Goal: Task Accomplishment & Management: Manage account settings

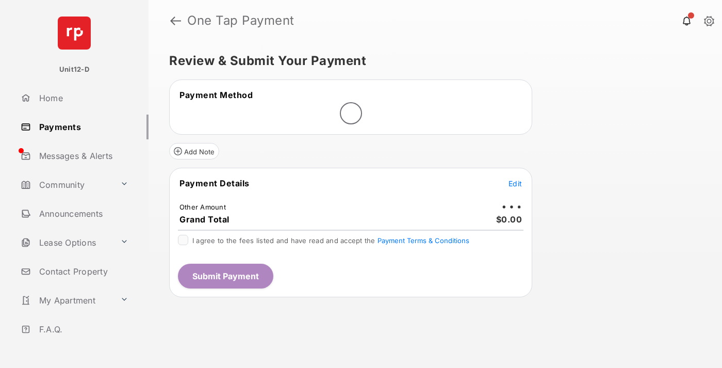
click at [515, 184] on span "Edit" at bounding box center [515, 183] width 13 height 9
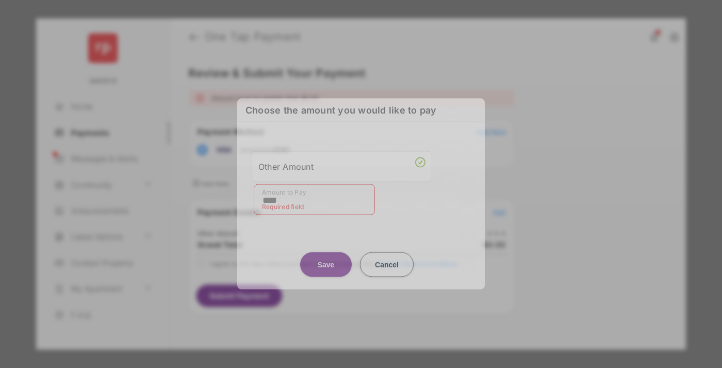
type input "****"
click at [326, 256] on button "Save" at bounding box center [326, 264] width 52 height 25
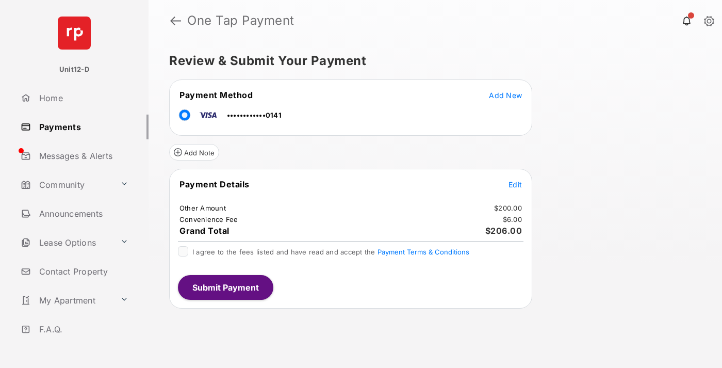
click at [515, 184] on span "Edit" at bounding box center [515, 184] width 13 height 9
click at [225, 287] on button "Submit Payment" at bounding box center [225, 287] width 95 height 25
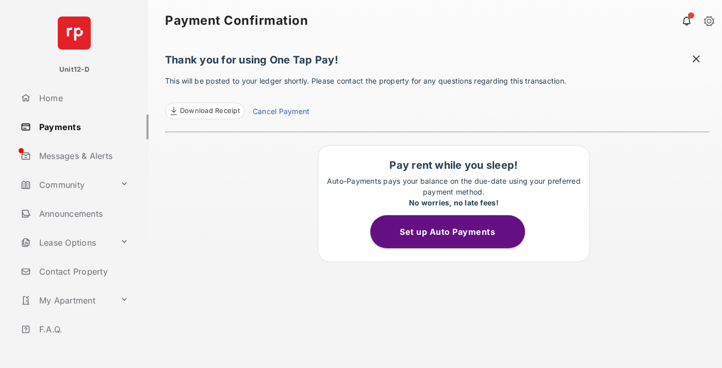
click at [453, 232] on button "Set up Auto Payments" at bounding box center [447, 231] width 155 height 33
